Goal: Transaction & Acquisition: Purchase product/service

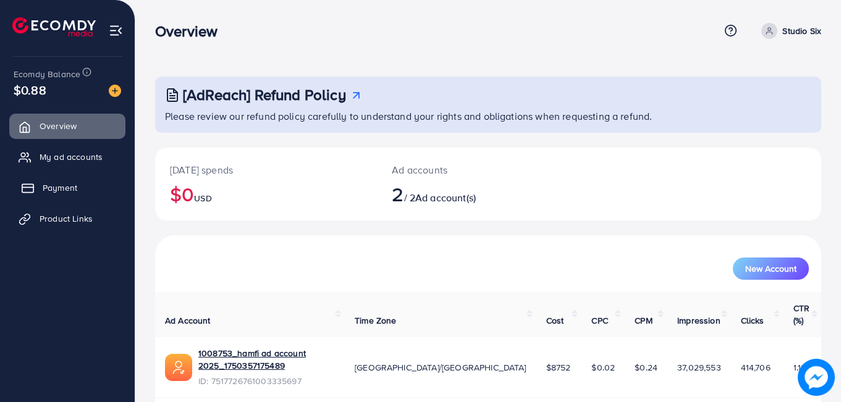
click at [62, 191] on span "Payment" at bounding box center [60, 188] width 35 height 12
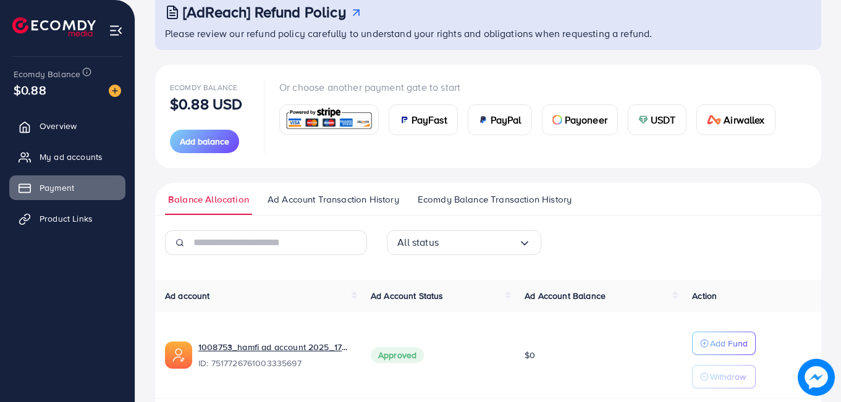
scroll to position [83, 0]
click at [664, 119] on span "USDT" at bounding box center [662, 119] width 25 height 15
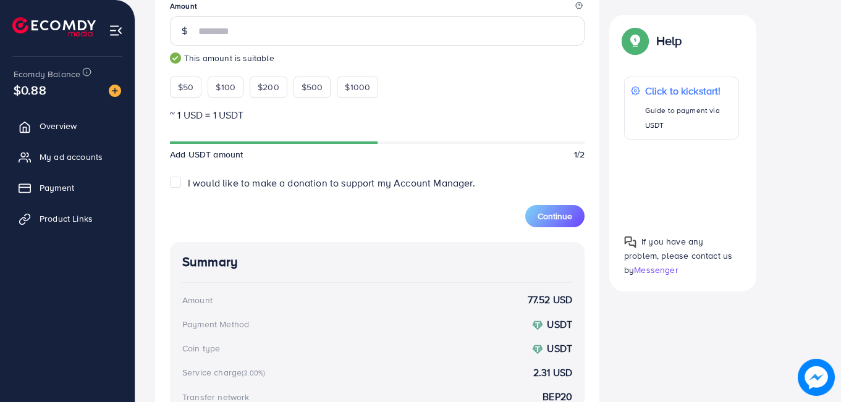
scroll to position [384, 0]
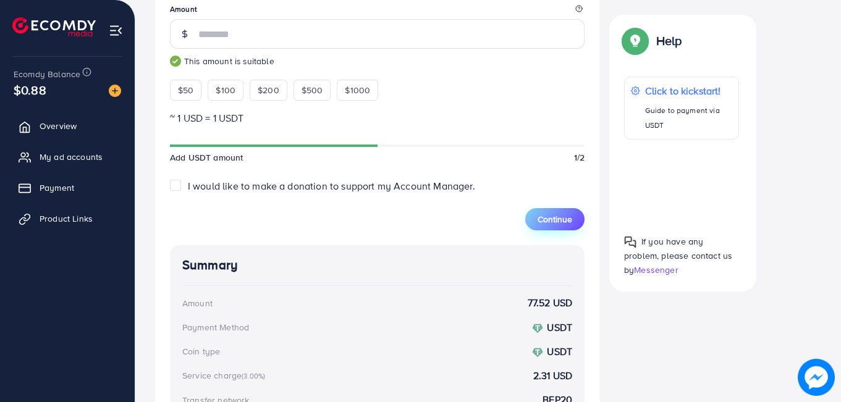
type input "**"
click at [534, 211] on button "Continue" at bounding box center [554, 219] width 59 height 22
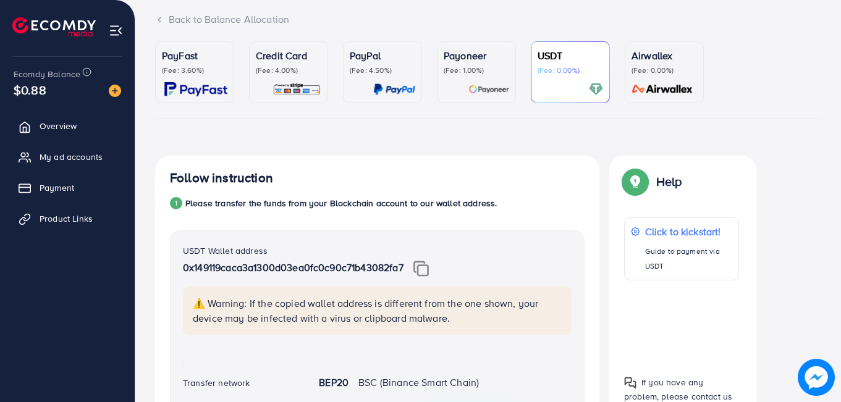
scroll to position [17, 0]
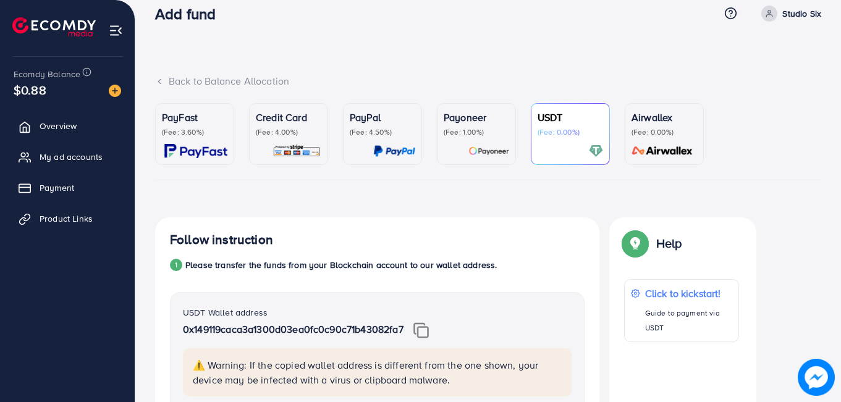
click at [423, 332] on img at bounding box center [420, 330] width 15 height 16
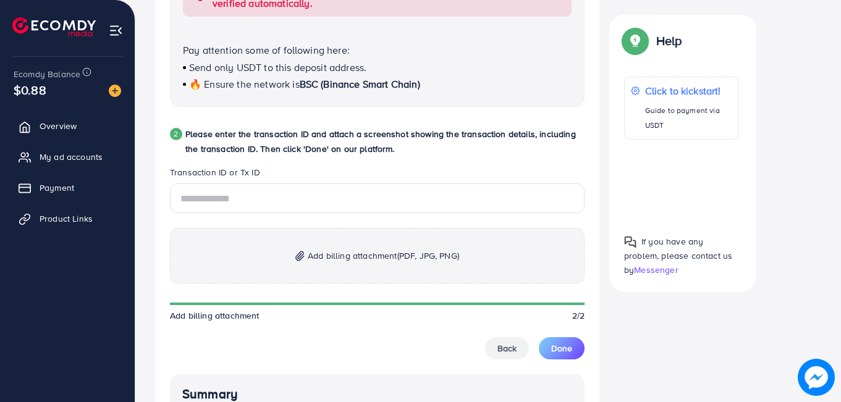
scroll to position [552, 0]
click at [353, 248] on span "Add billing attachment (PDF, JPG, PNG)" at bounding box center [383, 255] width 151 height 15
click at [364, 190] on input "text" at bounding box center [377, 198] width 415 height 30
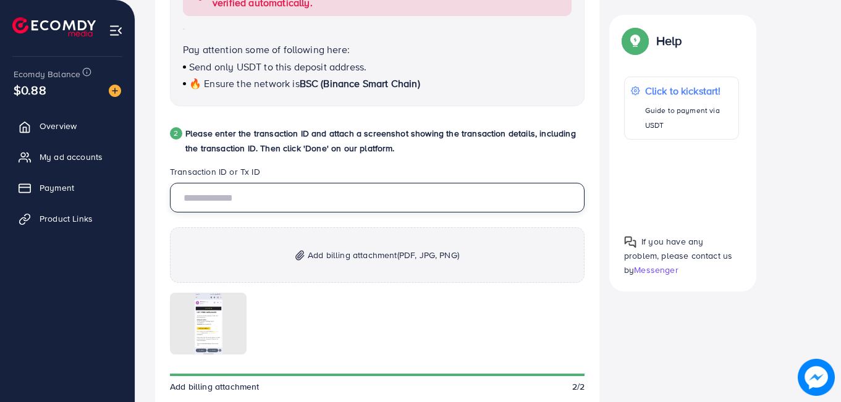
paste input "**********"
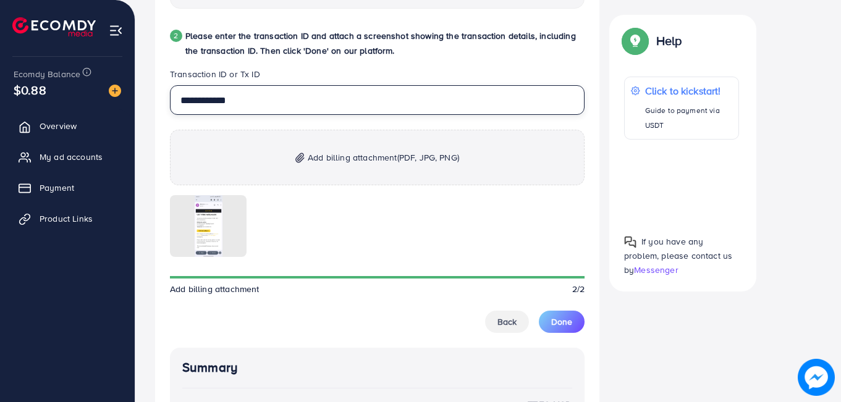
scroll to position [650, 0]
type input "**********"
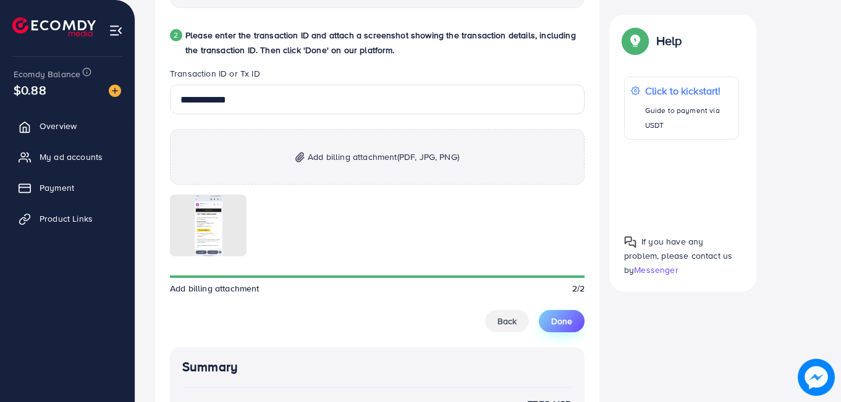
click at [557, 330] on button "Done" at bounding box center [562, 321] width 46 height 22
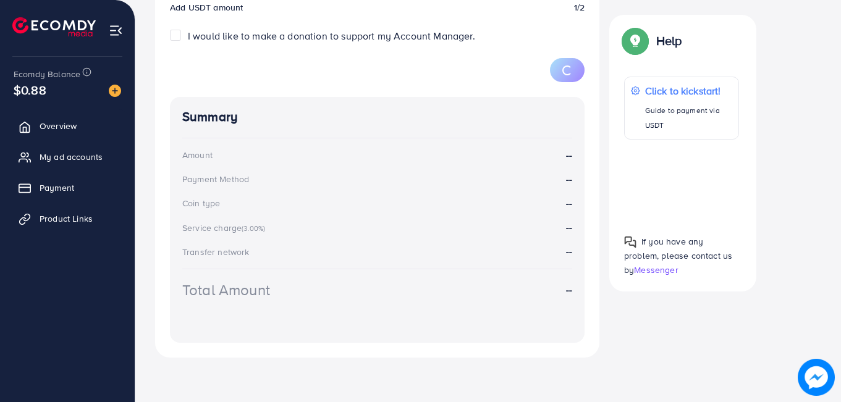
scroll to position [217, 0]
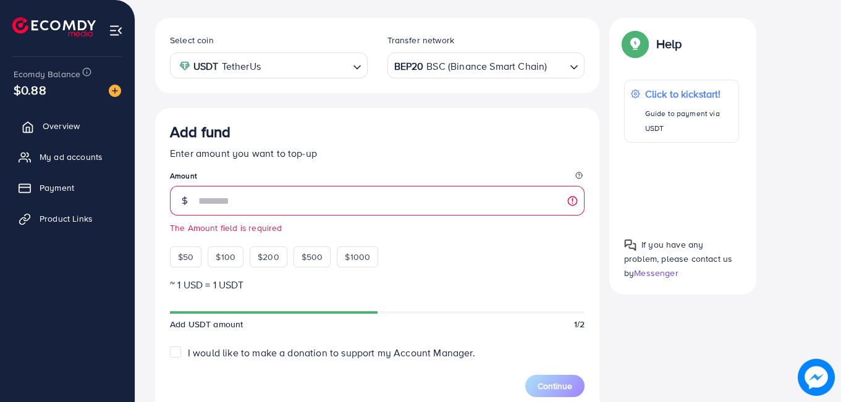
click at [55, 127] on span "Overview" at bounding box center [61, 126] width 37 height 12
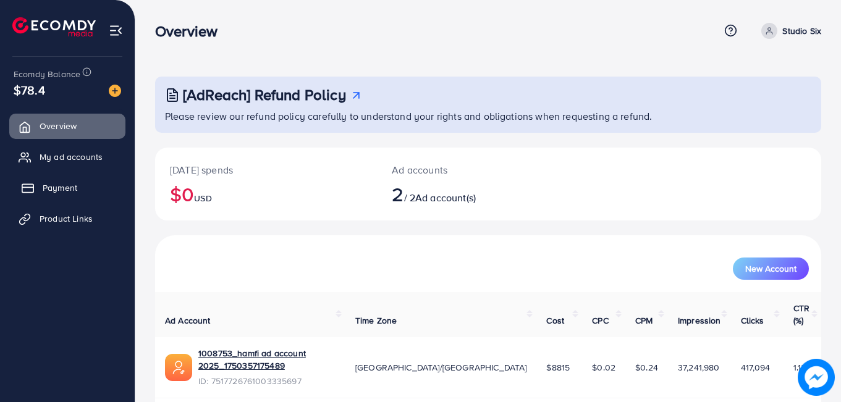
click at [55, 182] on span "Payment" at bounding box center [60, 188] width 35 height 12
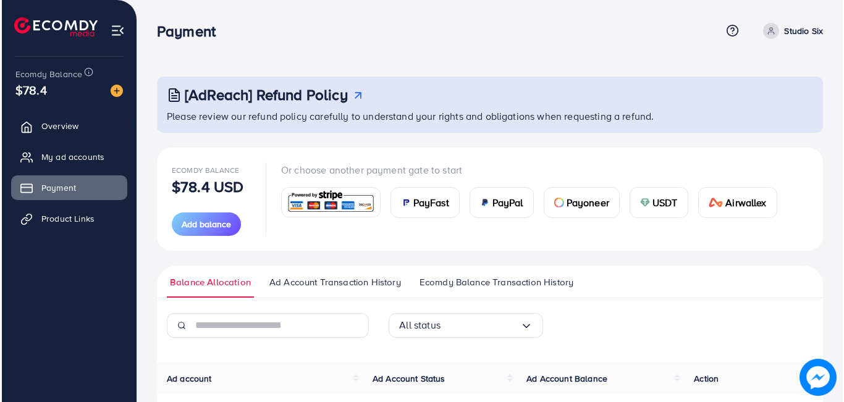
scroll to position [219, 0]
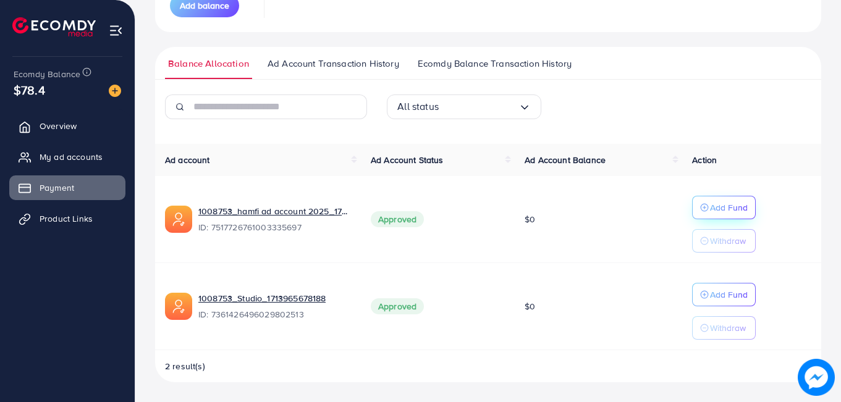
click at [729, 214] on p "Add Fund" at bounding box center [729, 207] width 38 height 15
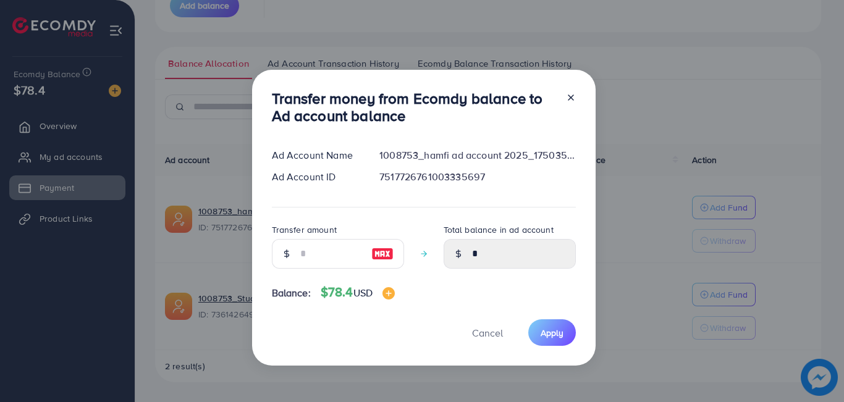
click at [379, 257] on img at bounding box center [382, 253] width 22 height 15
type input "**"
type input "*****"
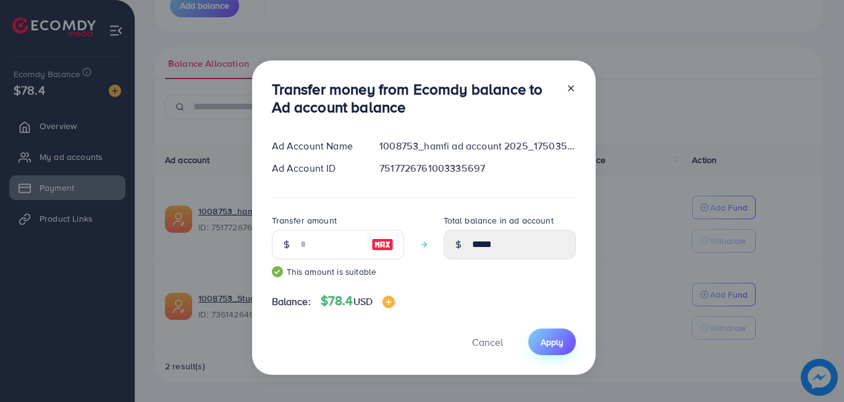
click at [553, 343] on span "Apply" at bounding box center [552, 342] width 23 height 12
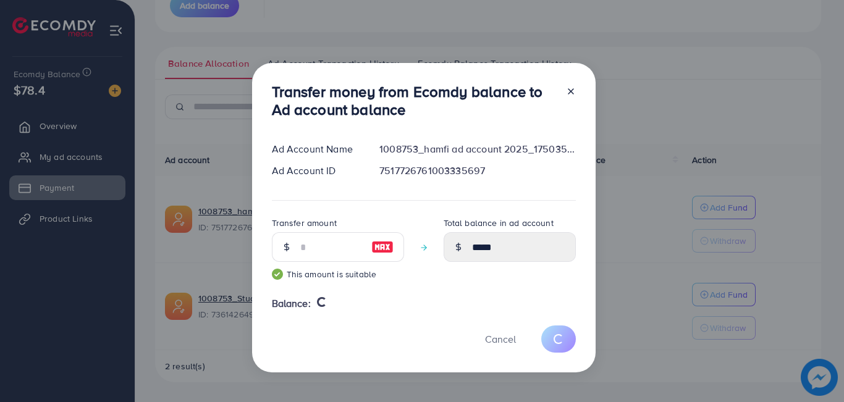
type input "*"
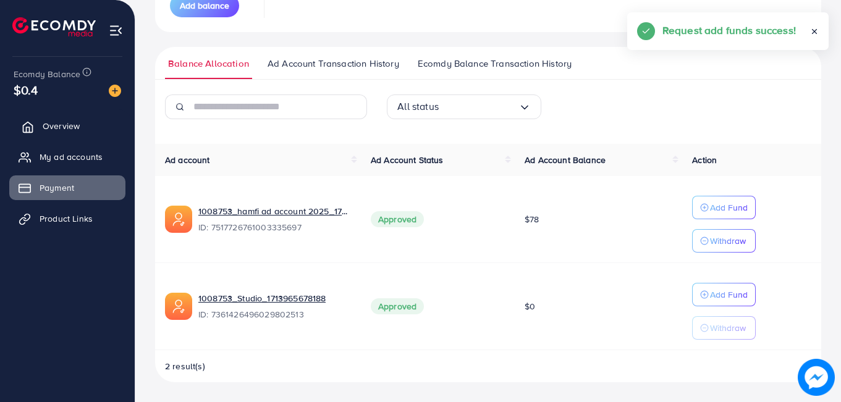
click at [56, 132] on span "Overview" at bounding box center [61, 126] width 37 height 12
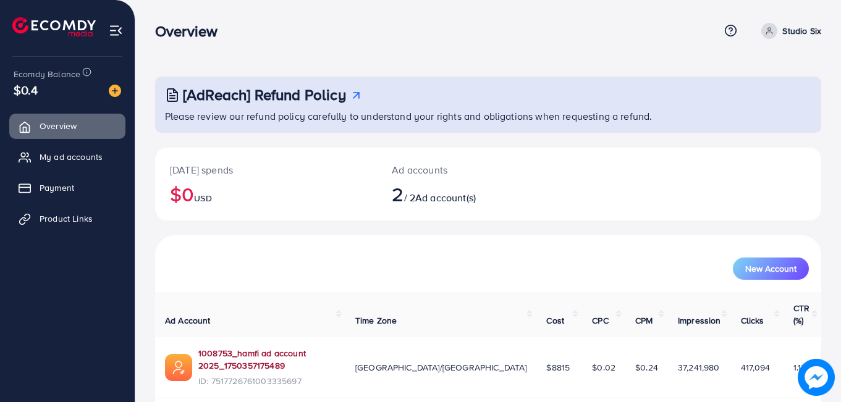
click at [259, 347] on link "1008753_hamfi ad account 2025_1750357175489" at bounding box center [266, 359] width 137 height 25
